Goal: Obtain resource: Download file/media

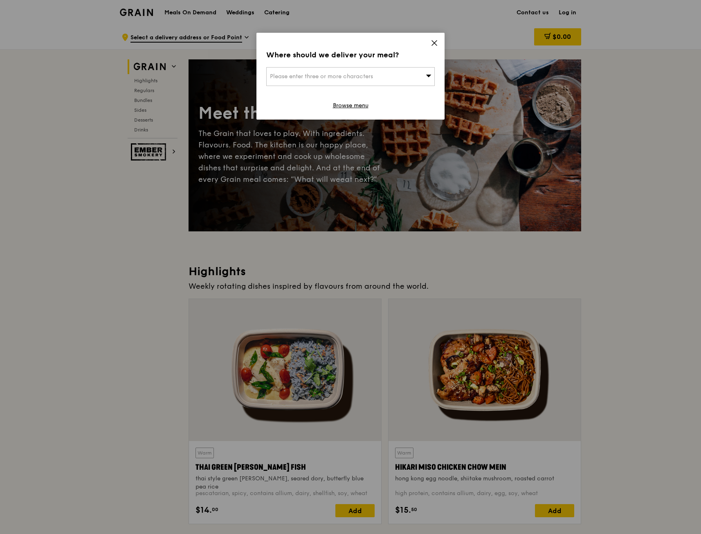
click at [406, 82] on div "Please enter three or more characters" at bounding box center [350, 76] width 169 height 19
click at [435, 43] on icon at bounding box center [434, 43] width 5 height 5
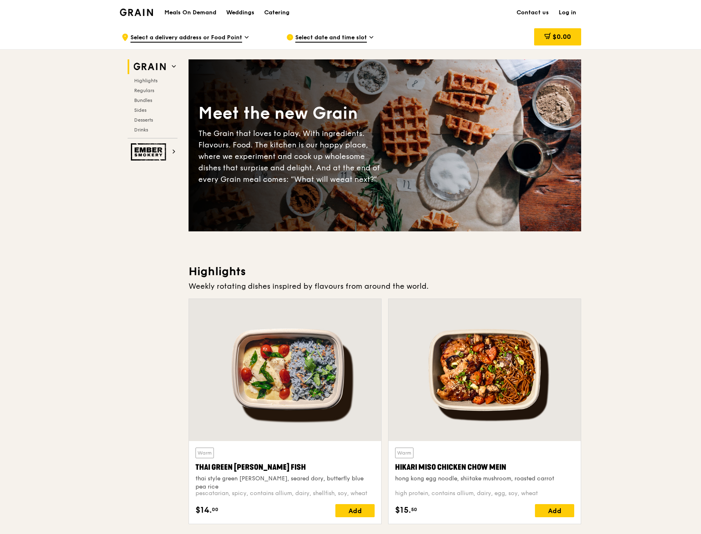
click at [264, 131] on div "The Grain that loves to play. With ingredients. Flavours. Food. The kitchen is …" at bounding box center [291, 156] width 187 height 57
click at [282, 16] on div "Catering" at bounding box center [276, 12] width 25 height 25
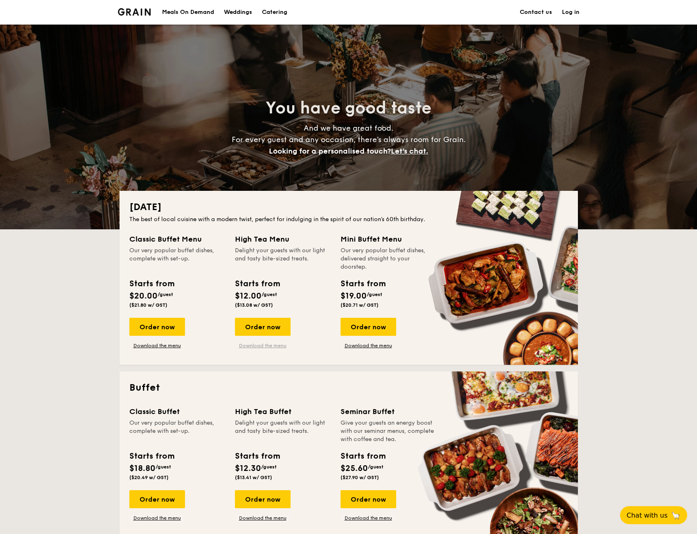
click at [271, 343] on link "Download the menu" at bounding box center [263, 345] width 56 height 7
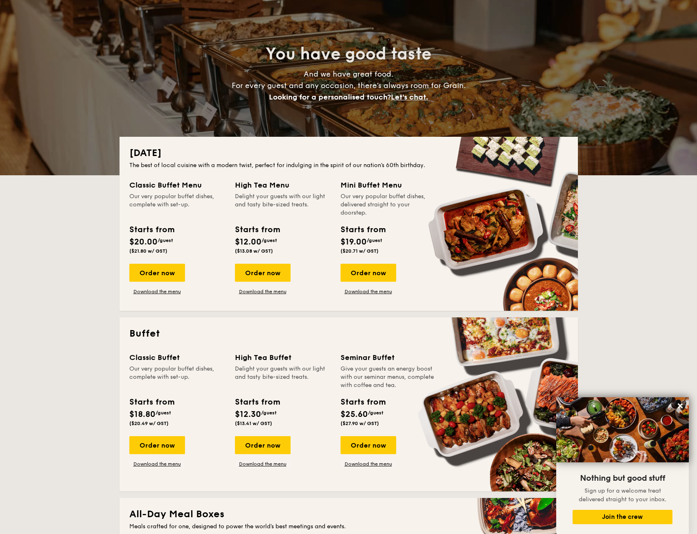
scroll to position [82, 0]
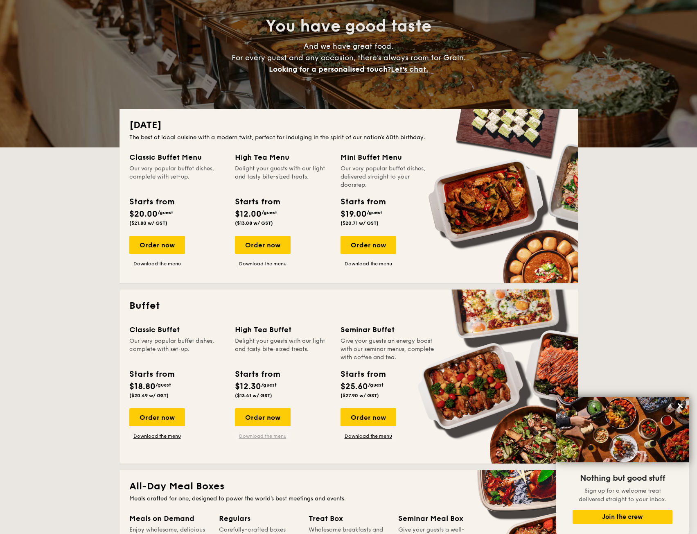
click at [257, 433] on link "Download the menu" at bounding box center [263, 436] width 56 height 7
